Goal: Task Accomplishment & Management: Manage account settings

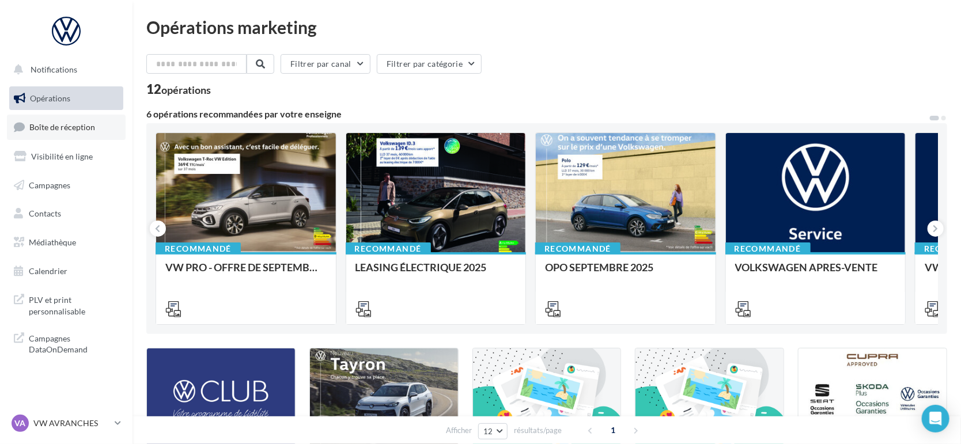
click at [85, 130] on span "Boîte de réception" at bounding box center [62, 127] width 66 height 10
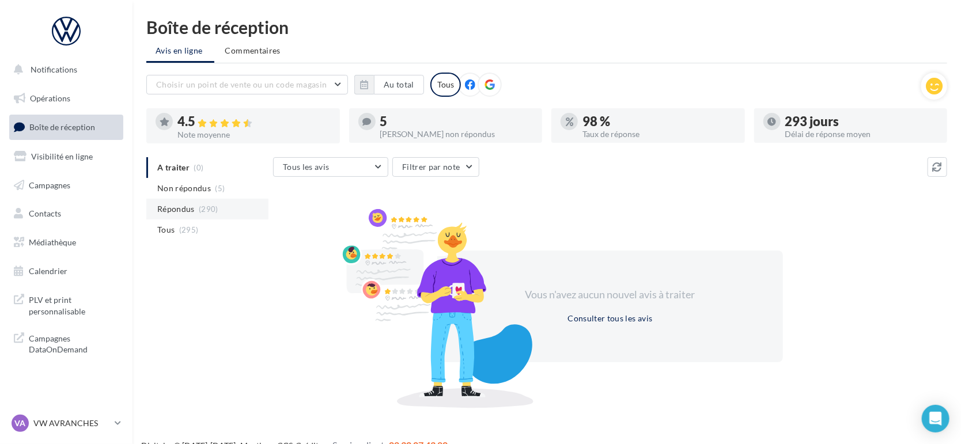
click at [190, 207] on span "Répondus" at bounding box center [175, 209] width 37 height 12
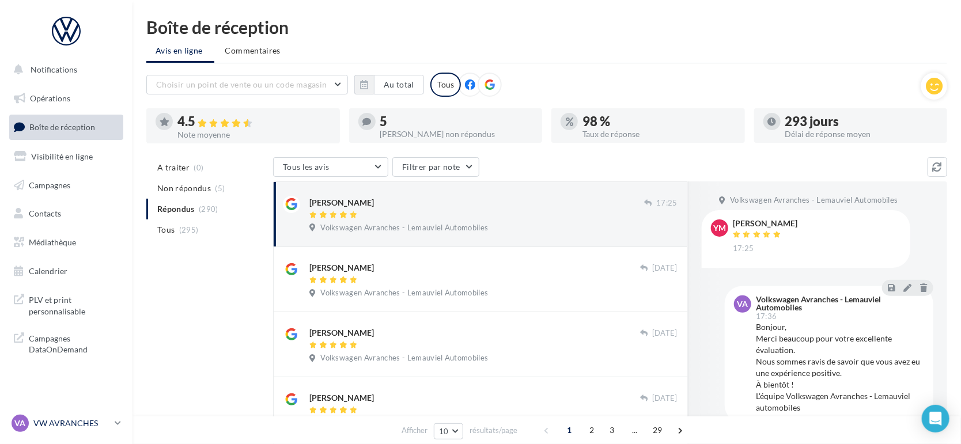
click at [68, 425] on p "VW AVRANCHES" at bounding box center [71, 424] width 77 height 12
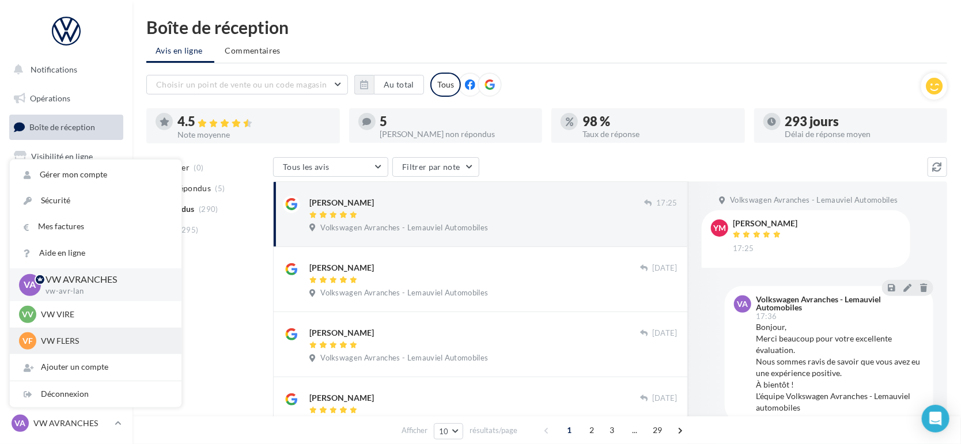
click at [88, 343] on p "VW FLERS" at bounding box center [104, 341] width 127 height 12
